Goal: Complete application form: Complete application form

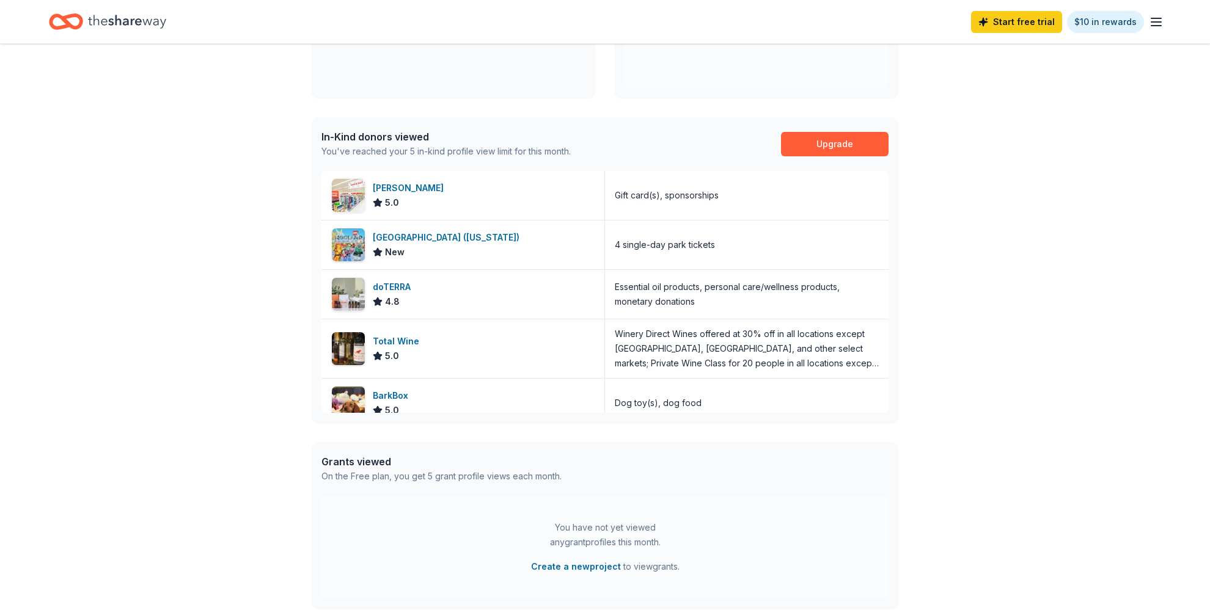
scroll to position [14, 0]
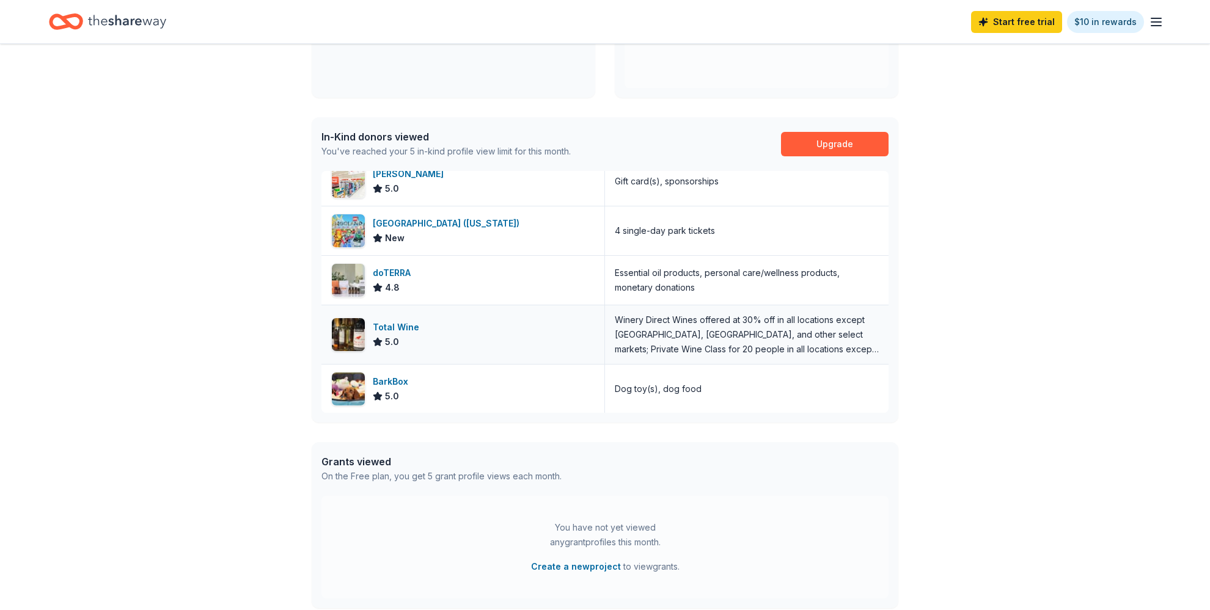
click at [555, 325] on div "Total Wine 5.0" at bounding box center [463, 335] width 284 height 59
click at [453, 393] on div "BarkBox 5.0" at bounding box center [463, 389] width 284 height 49
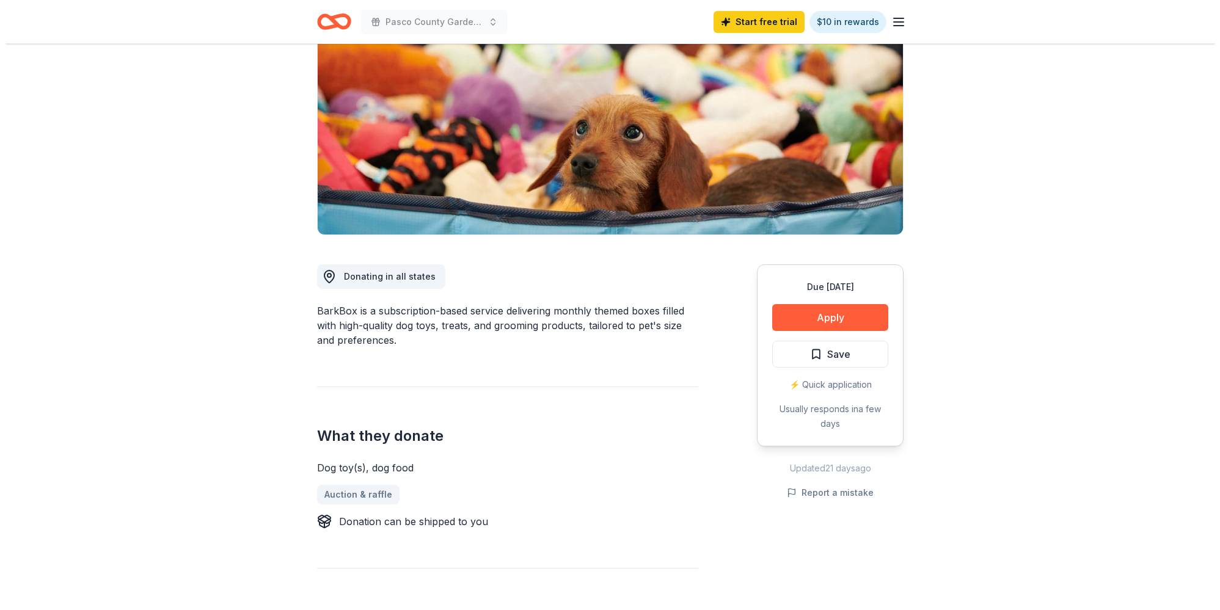
scroll to position [124, 0]
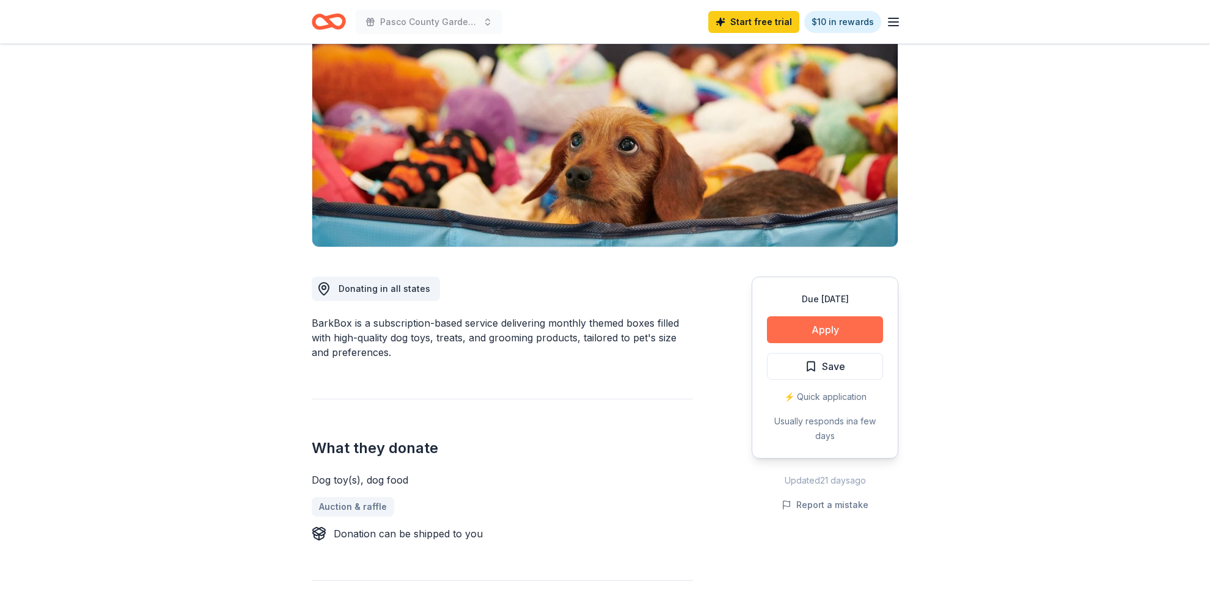
click at [832, 332] on button "Apply" at bounding box center [825, 330] width 116 height 27
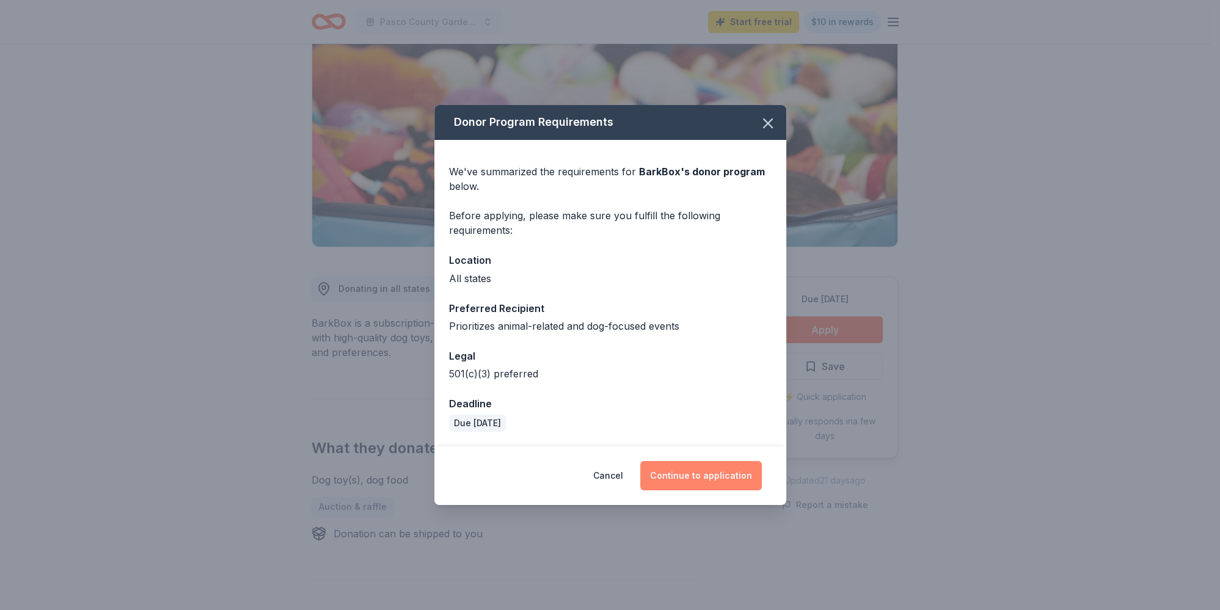
click at [725, 480] on button "Continue to application" at bounding box center [701, 475] width 122 height 29
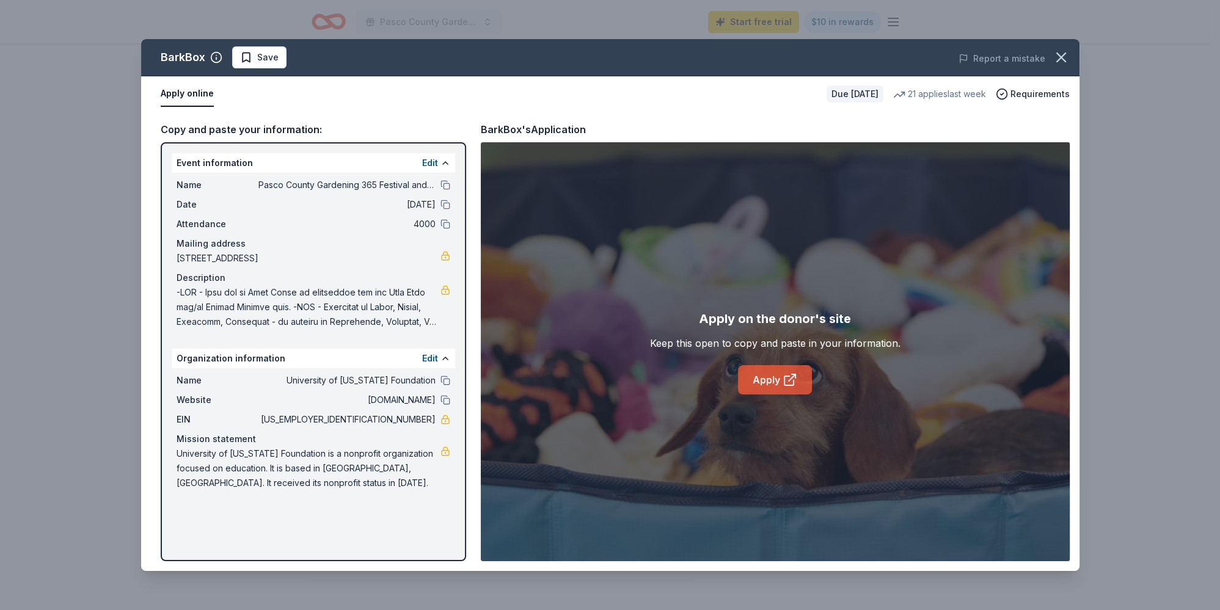
click at [771, 377] on link "Apply" at bounding box center [775, 379] width 74 height 29
